Goal: Information Seeking & Learning: Learn about a topic

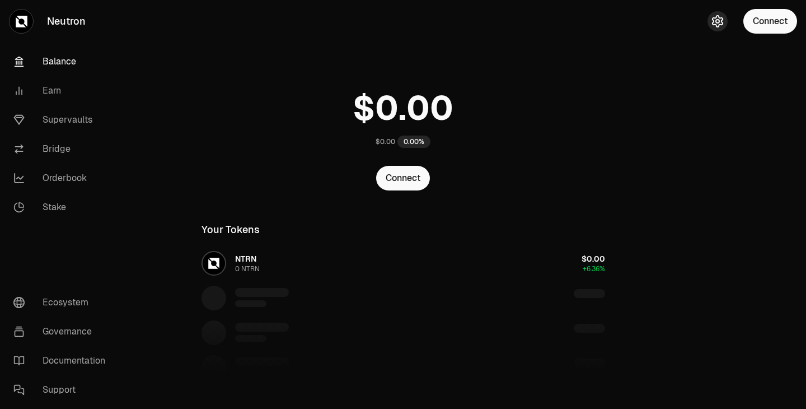
click at [714, 25] on icon "button" at bounding box center [718, 21] width 10 height 11
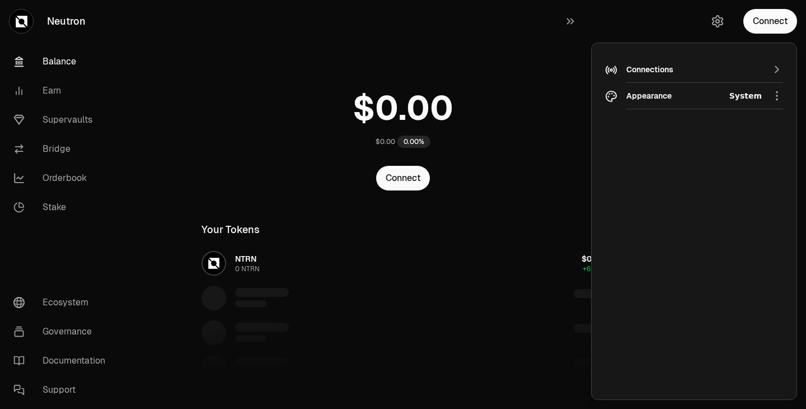
click at [374, 64] on div "$0.00 0.00% Connect Your Tokens NTRN 0 NTRN $0.00 +6.36% Do more on Neutron NTR…" at bounding box center [403, 282] width 430 height 564
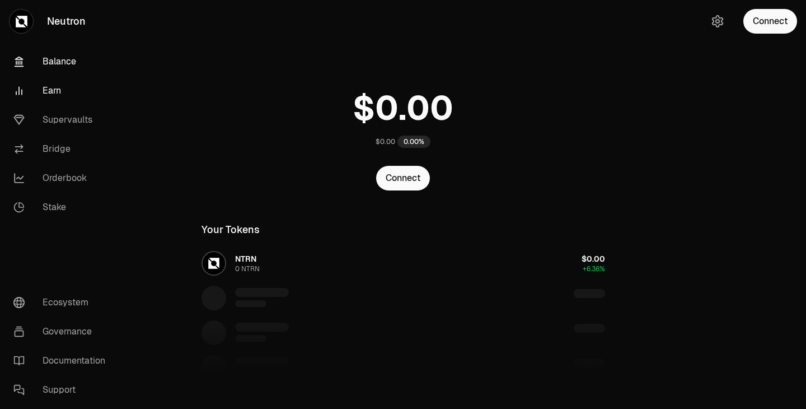
click at [57, 86] on link "Earn" at bounding box center [62, 90] width 116 height 29
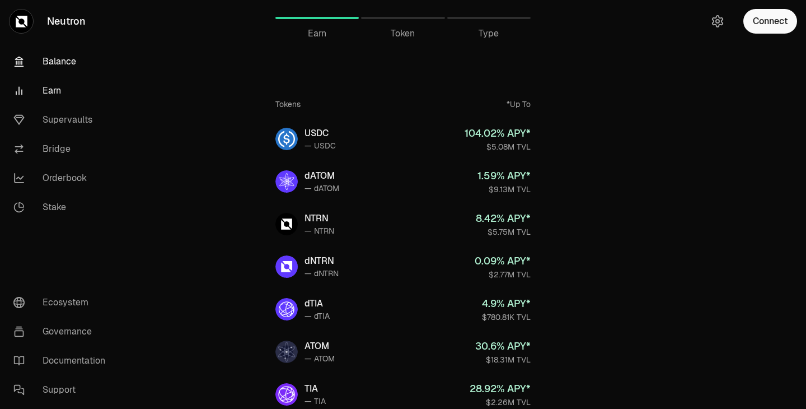
click at [62, 67] on link "Balance" at bounding box center [62, 61] width 116 height 29
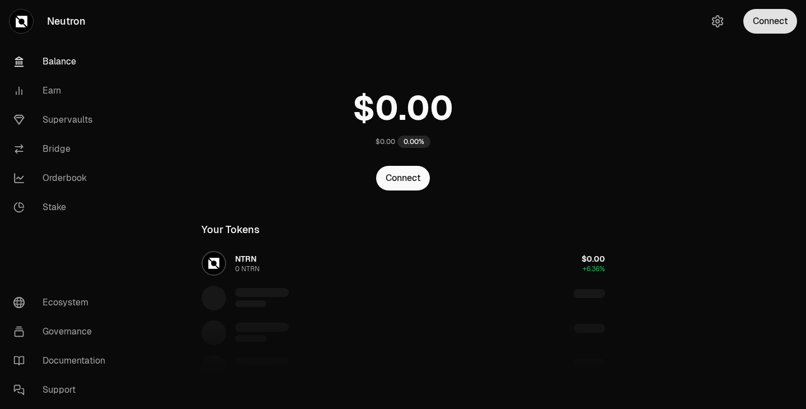
click at [765, 17] on button "Connect" at bounding box center [770, 21] width 54 height 25
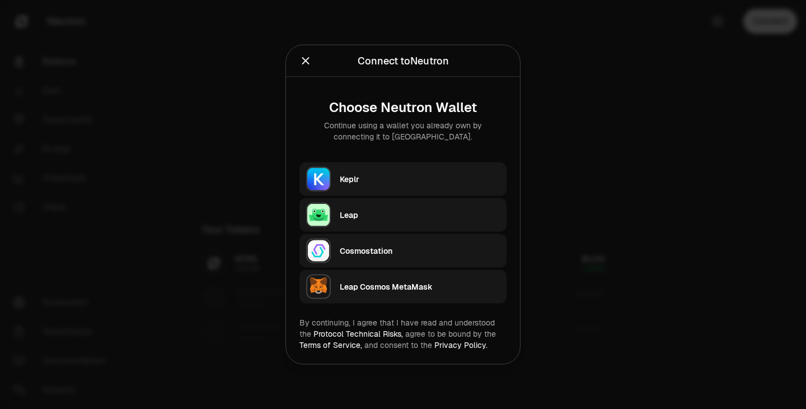
click at [408, 174] on div "Keplr" at bounding box center [420, 179] width 160 height 11
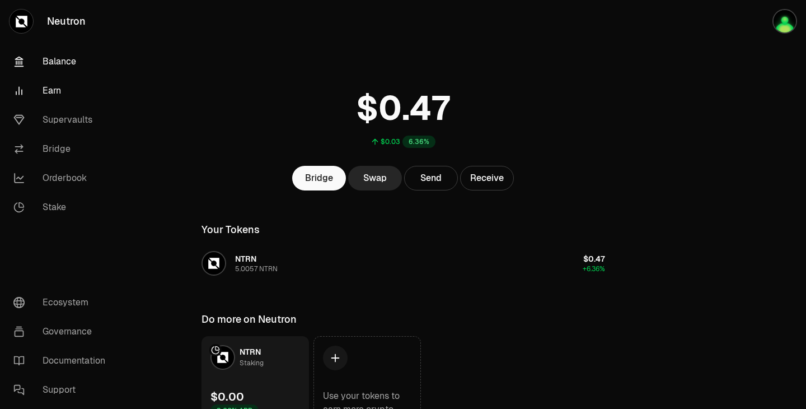
click at [52, 90] on link "Earn" at bounding box center [62, 90] width 116 height 29
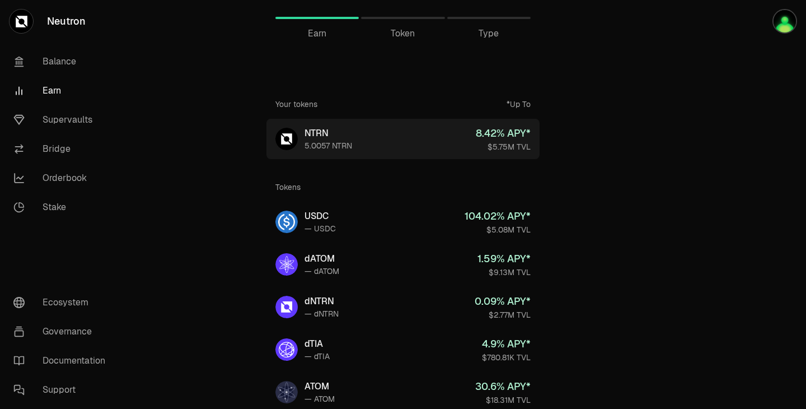
click at [515, 142] on div "$5.75M TVL" at bounding box center [503, 146] width 55 height 11
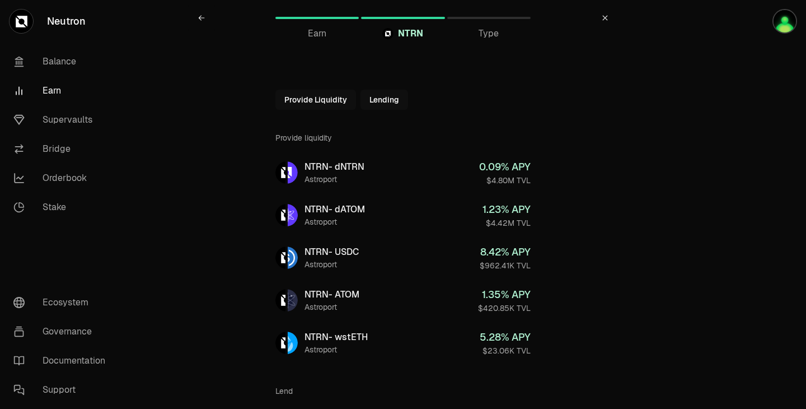
click at [53, 95] on link "Earn" at bounding box center [62, 90] width 116 height 29
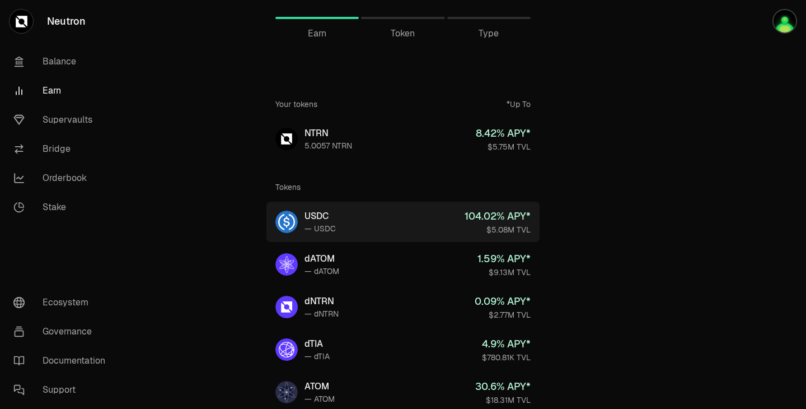
click at [363, 221] on link "USDC — USDC 104.02 % APY* $5.08M TVL" at bounding box center [402, 222] width 273 height 40
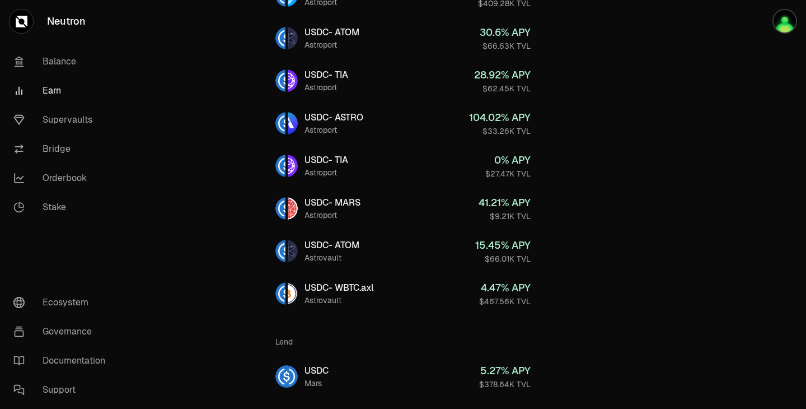
scroll to position [337, 0]
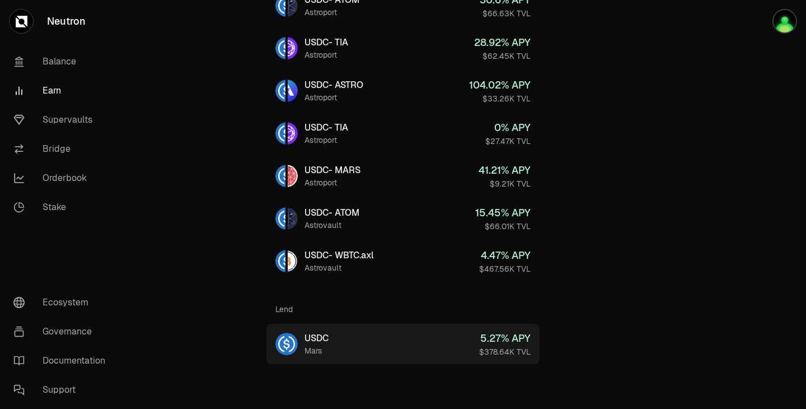
click at [513, 342] on div "5.27 % APY" at bounding box center [504, 338] width 51 height 16
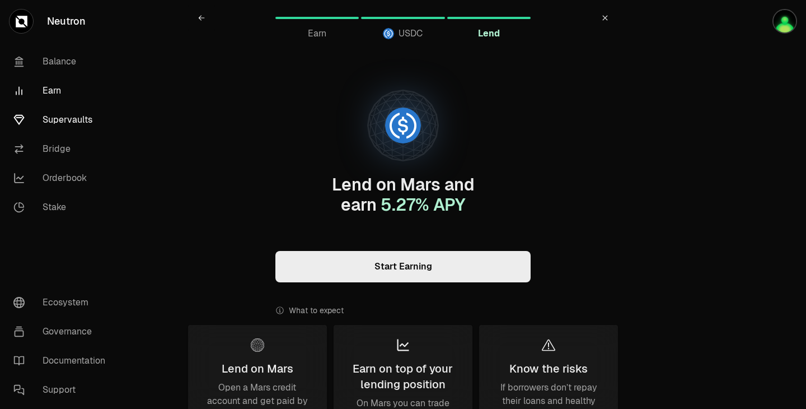
click at [64, 124] on link "Supervaults" at bounding box center [62, 119] width 116 height 29
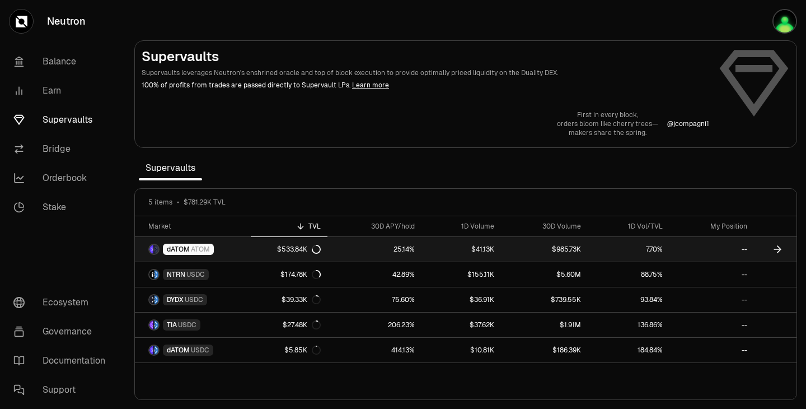
click at [298, 248] on div "$533.84K" at bounding box center [299, 249] width 44 height 9
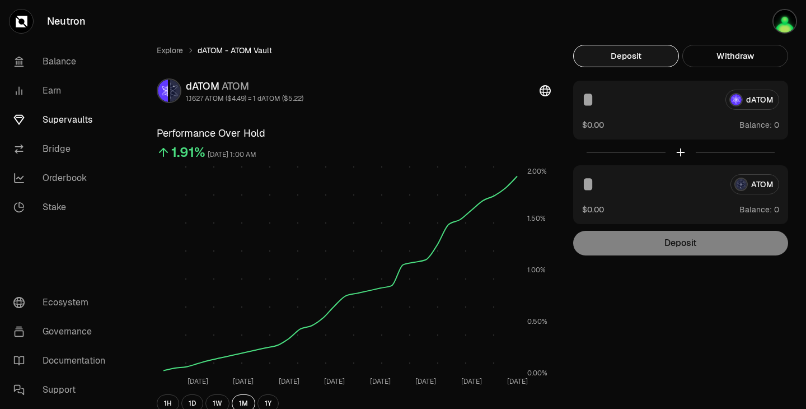
click at [67, 127] on link "Supervaults" at bounding box center [62, 119] width 116 height 29
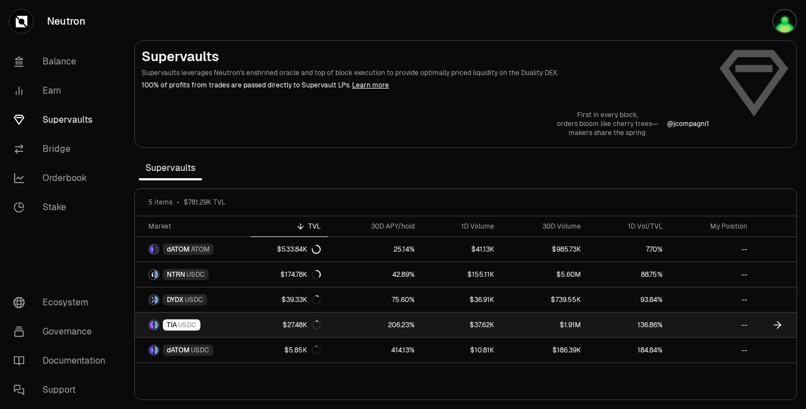
click at [407, 325] on link "206.23%" at bounding box center [374, 324] width 94 height 25
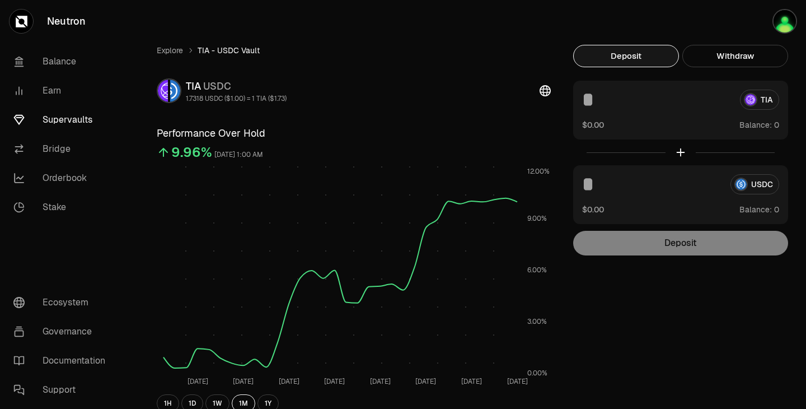
click at [65, 121] on link "Supervaults" at bounding box center [62, 119] width 116 height 29
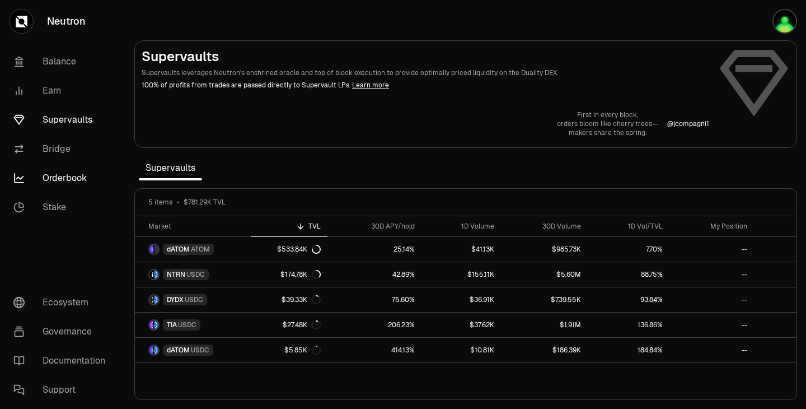
click at [57, 177] on link "Orderbook" at bounding box center [62, 177] width 116 height 29
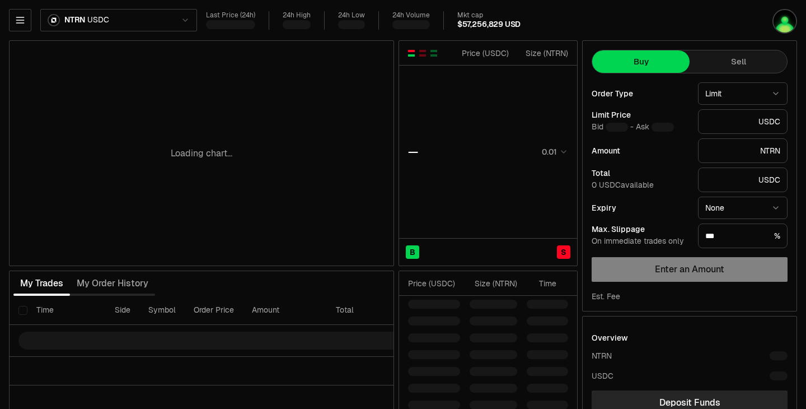
type input "********"
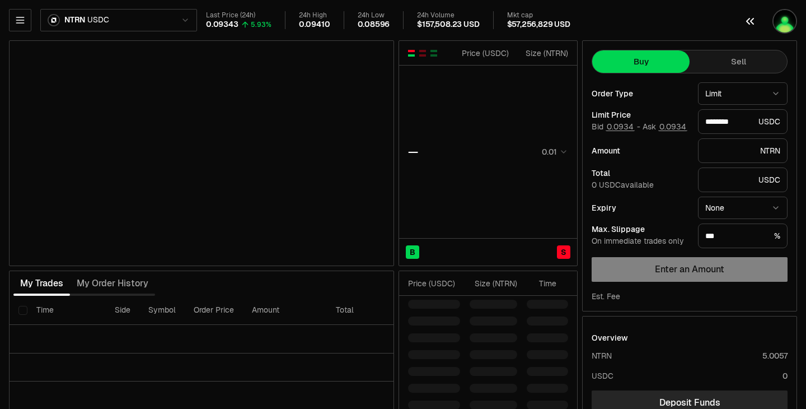
click at [797, 24] on button "button" at bounding box center [770, 21] width 72 height 43
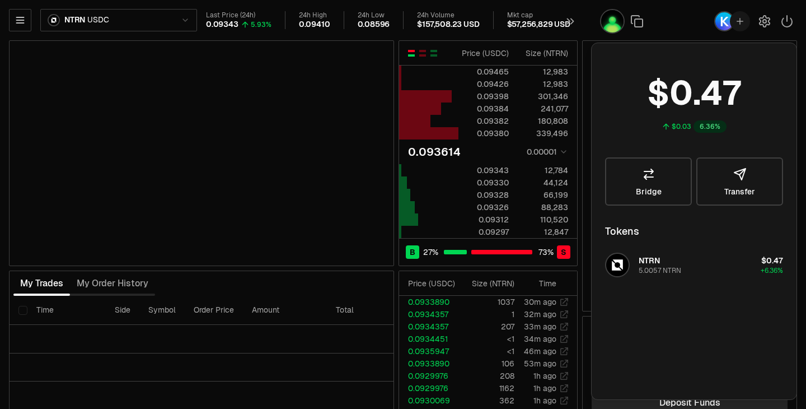
click at [285, 36] on div "NTRN USDC Last Price (24h) 0.09343 5.93% 24h High 0.09410 24h Low 0.08596 24h V…" at bounding box center [403, 244] width 806 height 488
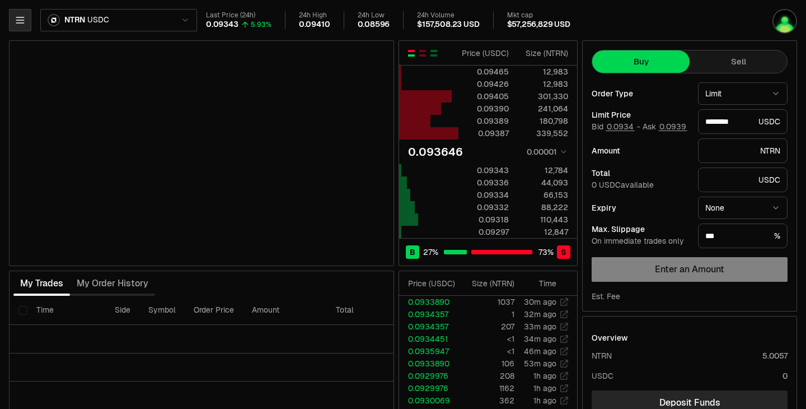
click at [27, 24] on button "button" at bounding box center [20, 20] width 22 height 22
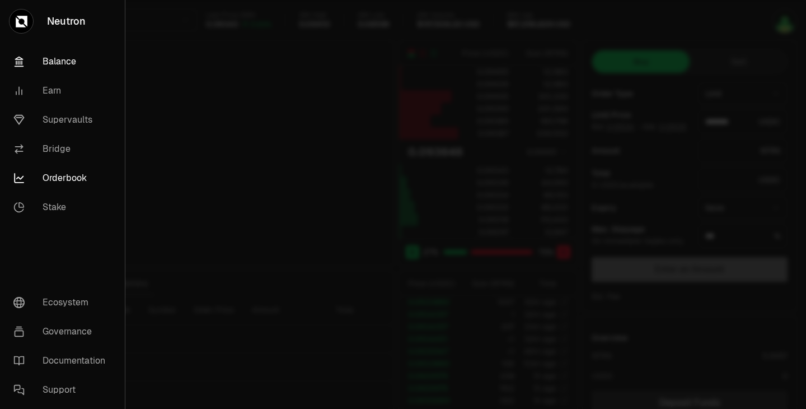
click at [48, 59] on link "Balance" at bounding box center [62, 61] width 116 height 29
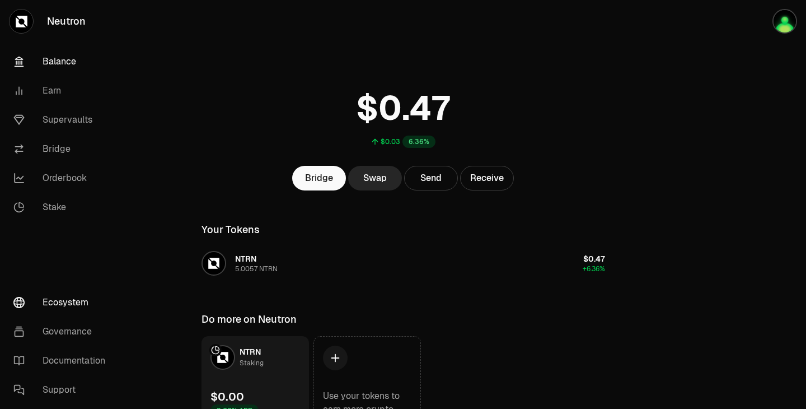
click at [67, 298] on link "Ecosystem" at bounding box center [62, 302] width 116 height 29
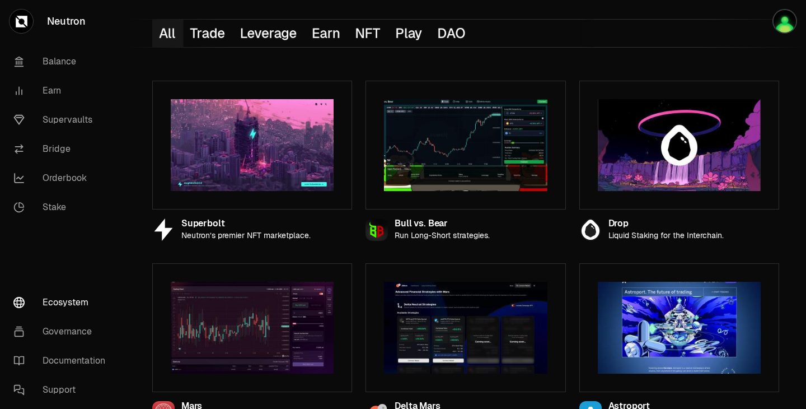
scroll to position [116, 0]
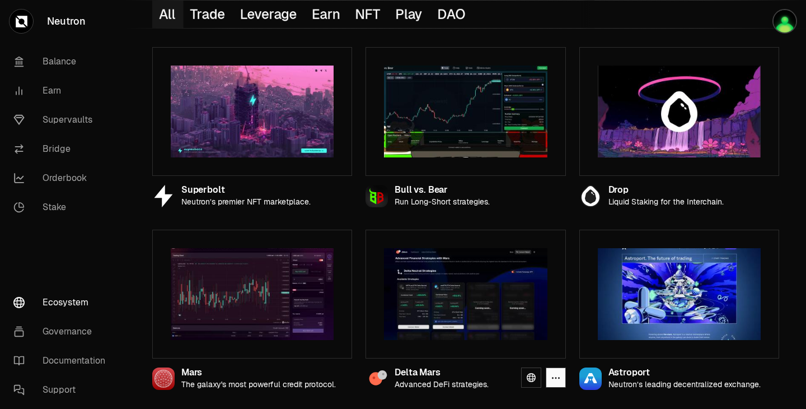
click at [423, 269] on img at bounding box center [465, 294] width 163 height 92
click at [491, 306] on img at bounding box center [465, 294] width 163 height 92
click at [439, 371] on div "Delta Mars" at bounding box center [442, 373] width 94 height 10
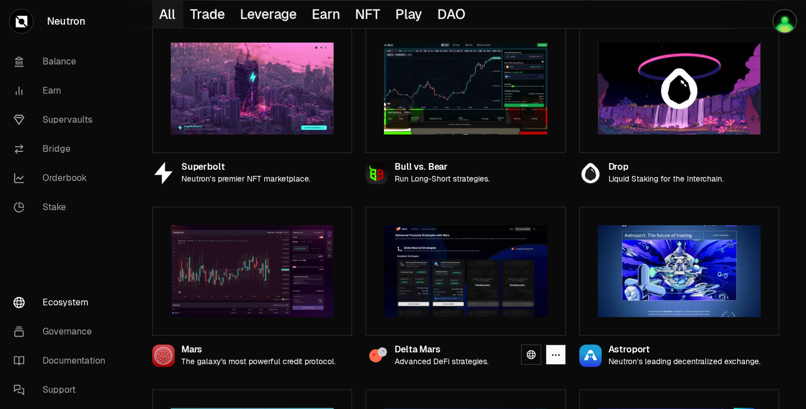
scroll to position [129, 0]
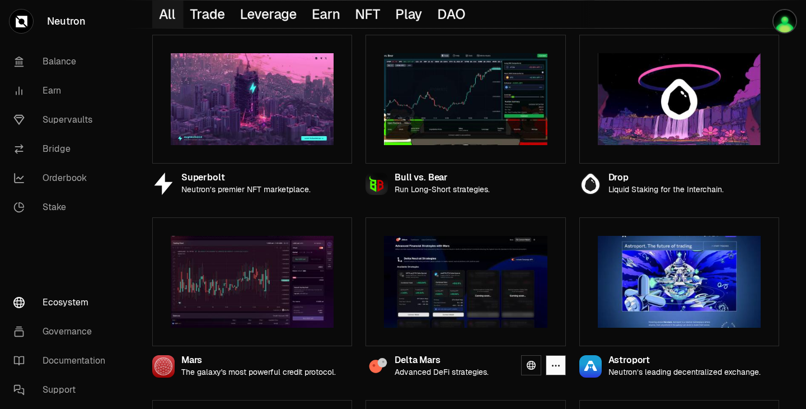
click at [481, 289] on img at bounding box center [465, 282] width 163 height 92
click at [404, 362] on div "Delta Mars" at bounding box center [442, 360] width 94 height 10
click at [371, 363] on circle at bounding box center [375, 365] width 13 height 13
click at [469, 294] on img at bounding box center [465, 282] width 163 height 92
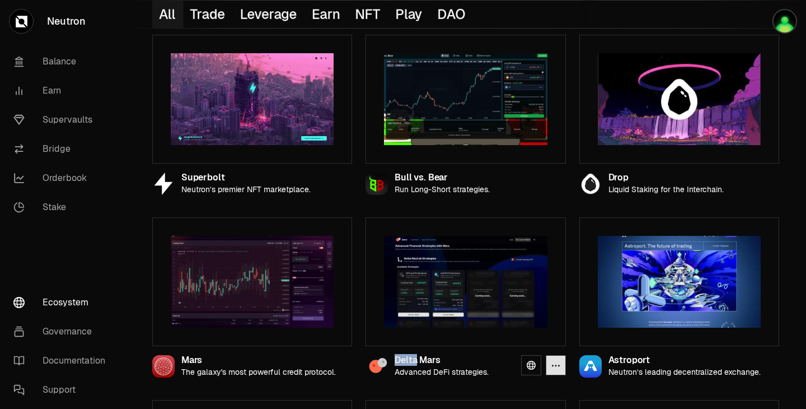
click at [561, 368] on button "button" at bounding box center [556, 365] width 20 height 20
click at [526, 369] on link at bounding box center [531, 365] width 20 height 20
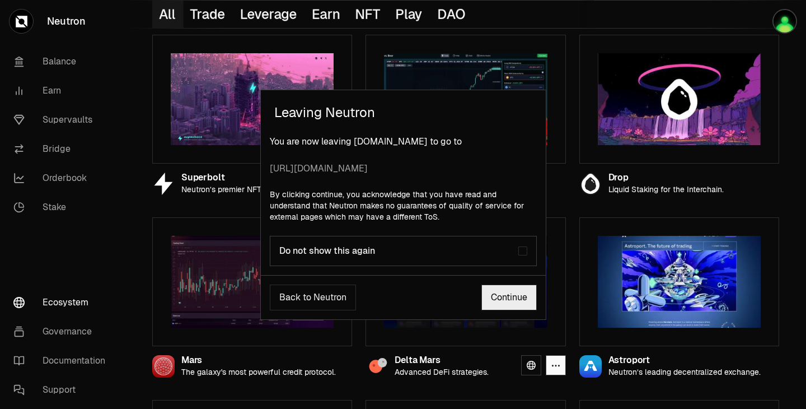
click at [341, 294] on button "Back to Neutron" at bounding box center [313, 297] width 86 height 26
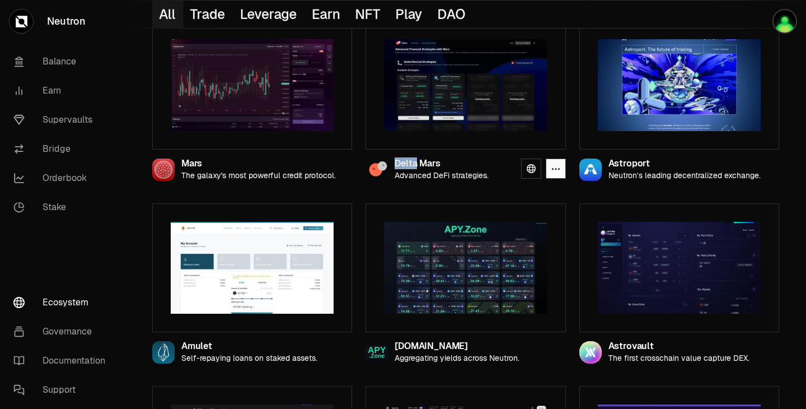
scroll to position [327, 0]
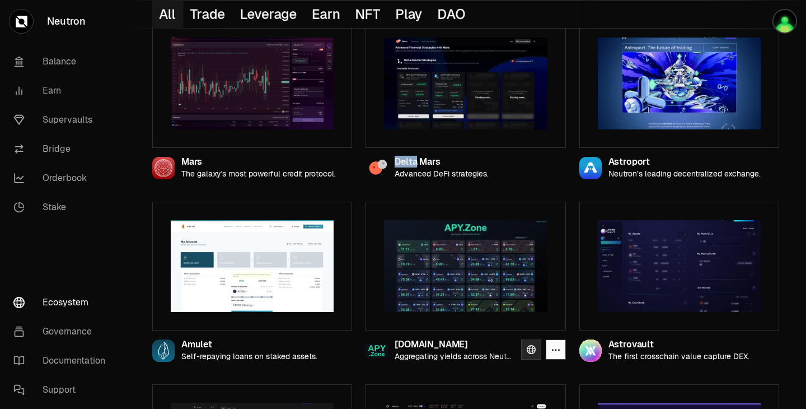
click at [532, 352] on icon at bounding box center [531, 349] width 9 height 9
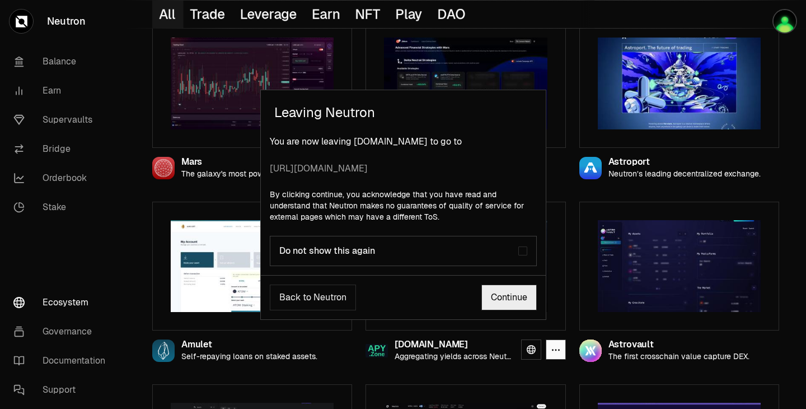
click at [512, 305] on link "Continue" at bounding box center [508, 297] width 55 height 26
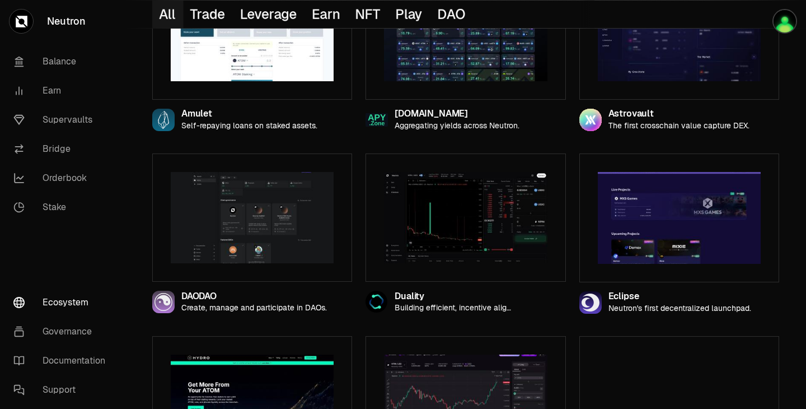
scroll to position [558, 0]
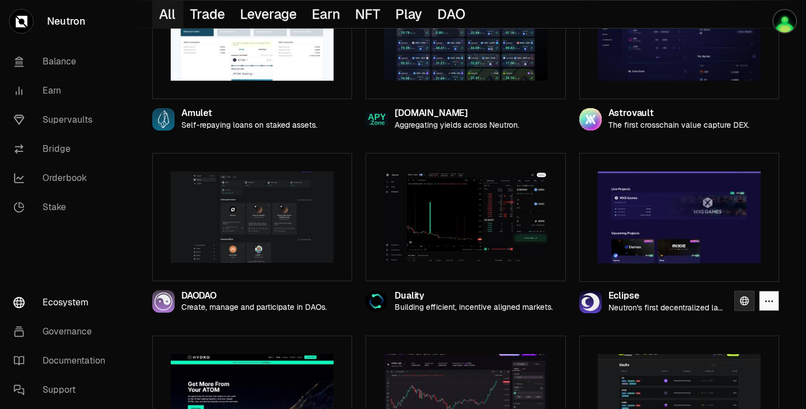
click at [740, 301] on icon at bounding box center [744, 300] width 9 height 9
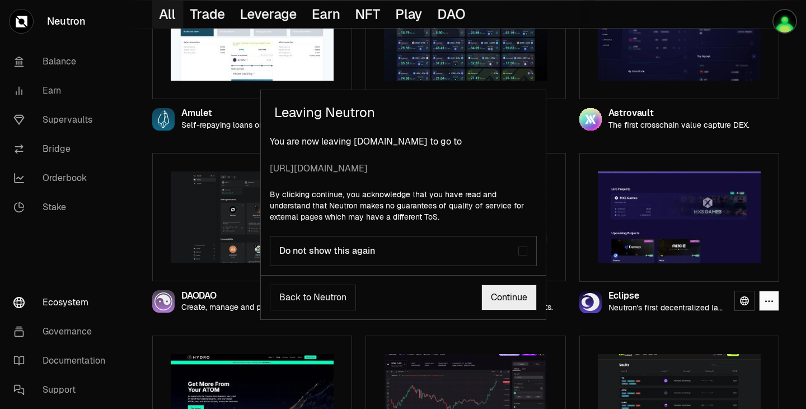
click at [509, 302] on link "Continue" at bounding box center [508, 297] width 55 height 26
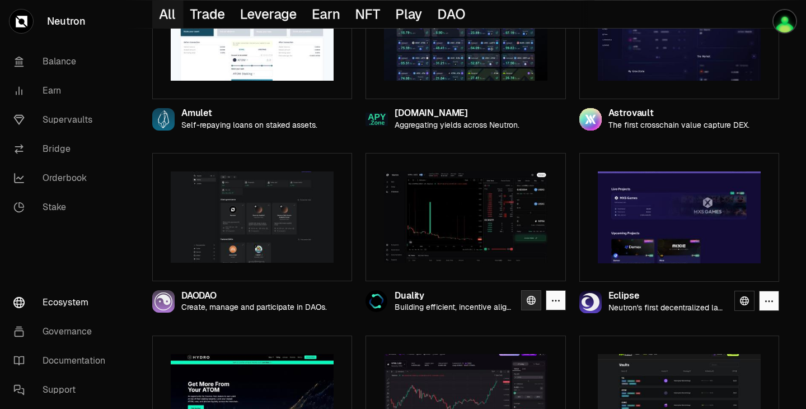
click at [526, 301] on link at bounding box center [531, 300] width 20 height 20
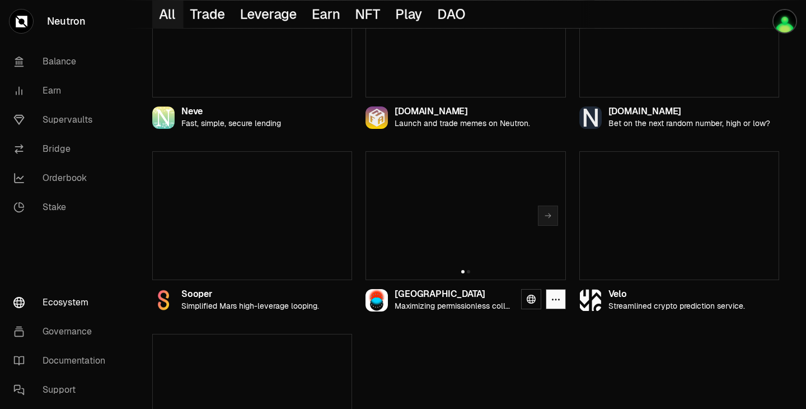
scroll to position [1179, 0]
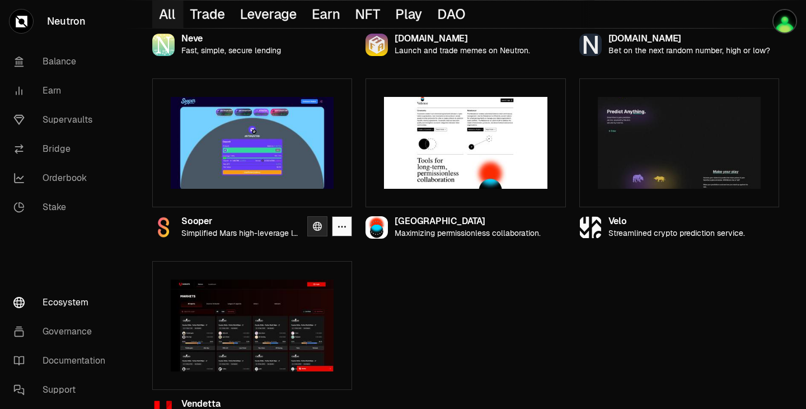
click at [317, 221] on link at bounding box center [317, 226] width 20 height 20
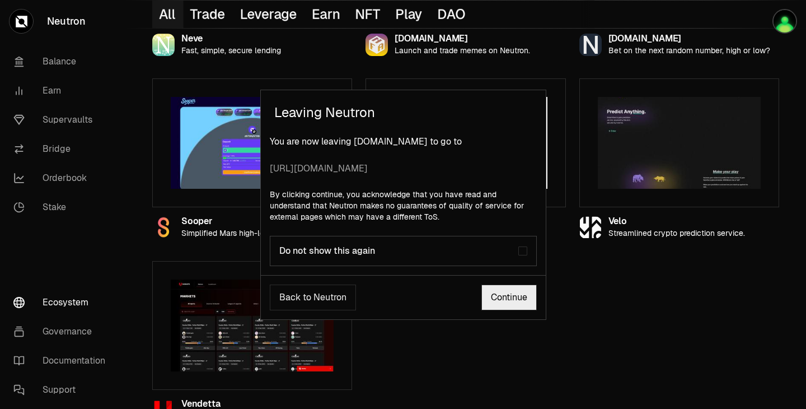
click at [497, 391] on div "Leaving Neutron You are now leaving [DOMAIN_NAME] to go to [URL][DOMAIN_NAME] B…" at bounding box center [403, 204] width 806 height 409
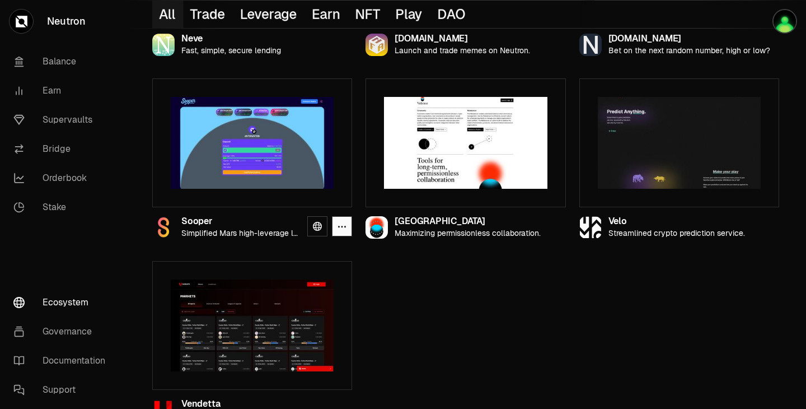
scroll to position [1201, 0]
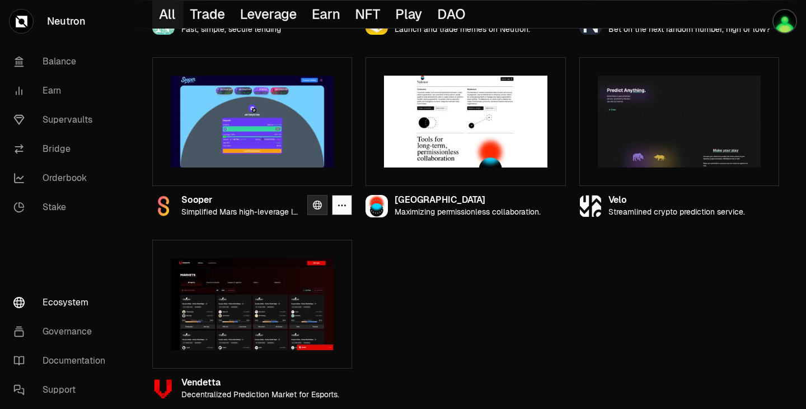
click at [318, 205] on icon at bounding box center [317, 204] width 9 height 9
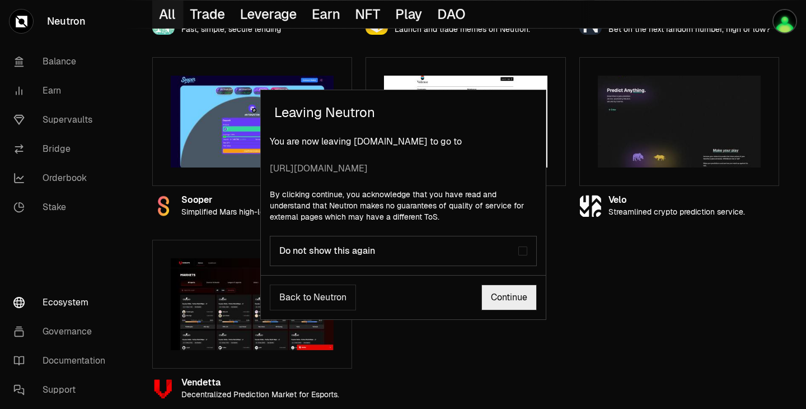
click at [498, 294] on link "Continue" at bounding box center [508, 297] width 55 height 26
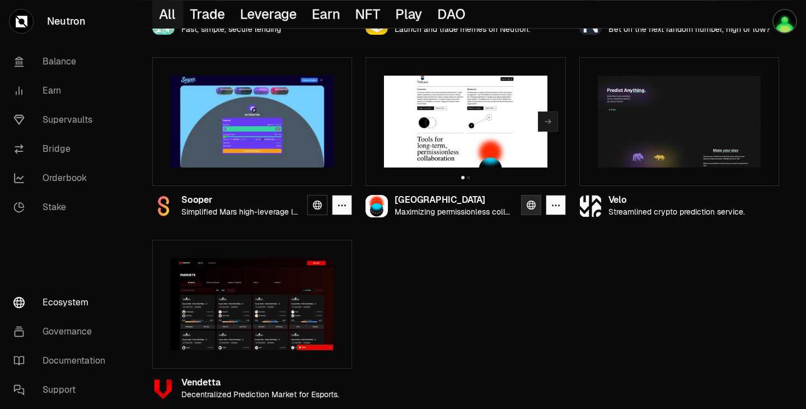
click at [525, 205] on link at bounding box center [531, 205] width 20 height 20
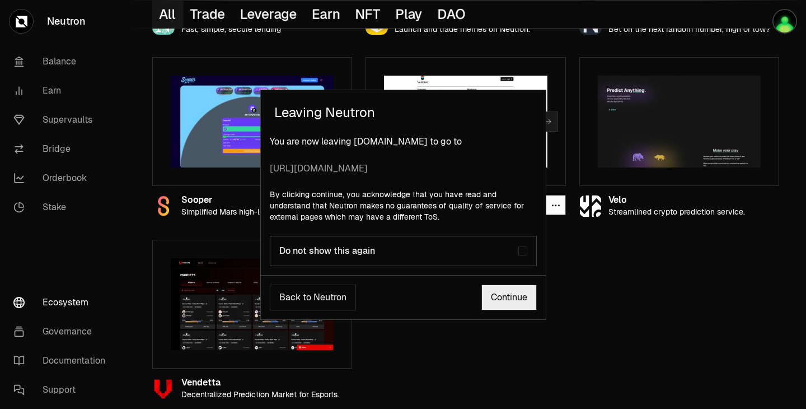
click at [523, 294] on link "Continue" at bounding box center [508, 297] width 55 height 26
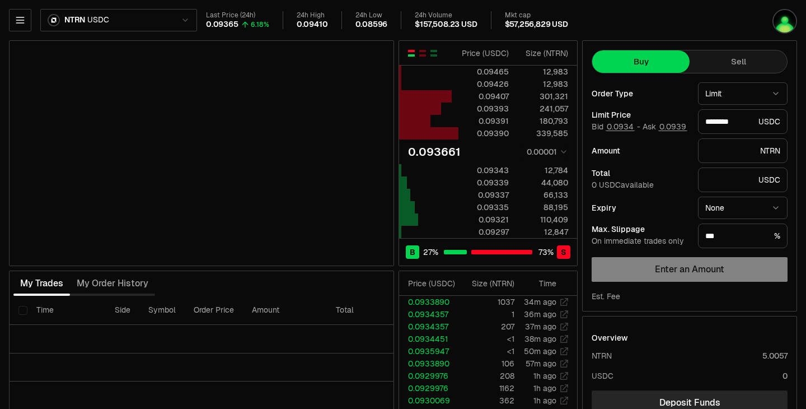
click at [726, 58] on button "Sell" at bounding box center [738, 61] width 97 height 22
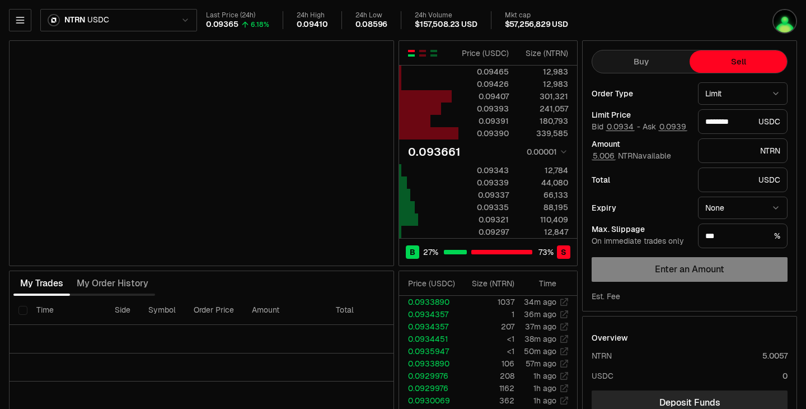
click at [661, 58] on button "Buy" at bounding box center [640, 61] width 97 height 22
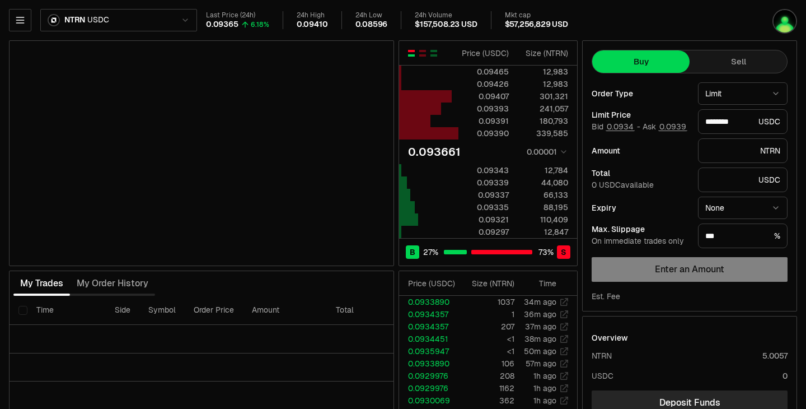
click at [721, 57] on button "Sell" at bounding box center [738, 61] width 97 height 22
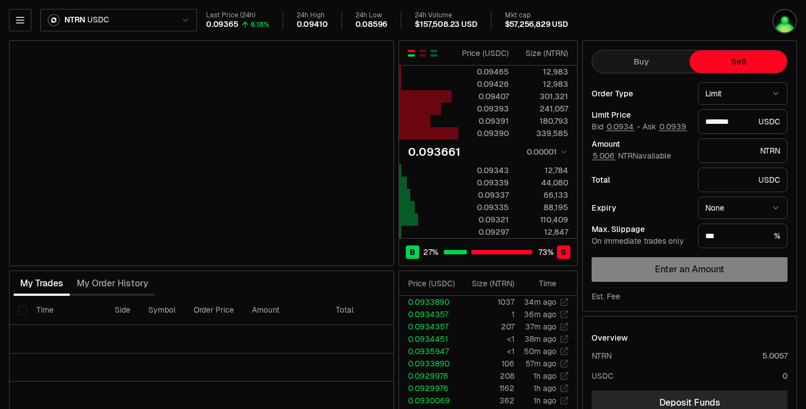
click at [667, 66] on button "Buy" at bounding box center [640, 61] width 97 height 22
type input "********"
